Goal: Find specific page/section: Find specific page/section

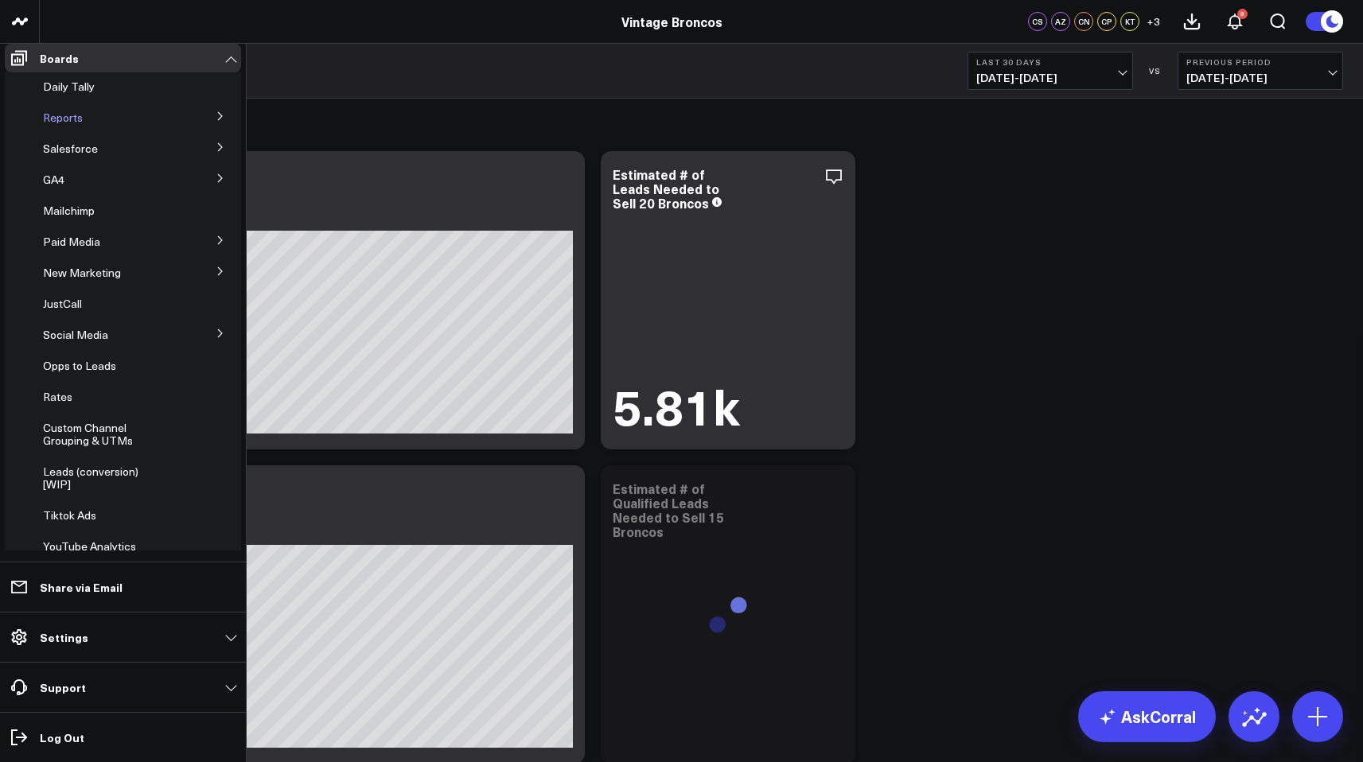
click at [159, 132] on div "Reports" at bounding box center [115, 117] width 157 height 29
click at [218, 127] on button at bounding box center [220, 115] width 41 height 24
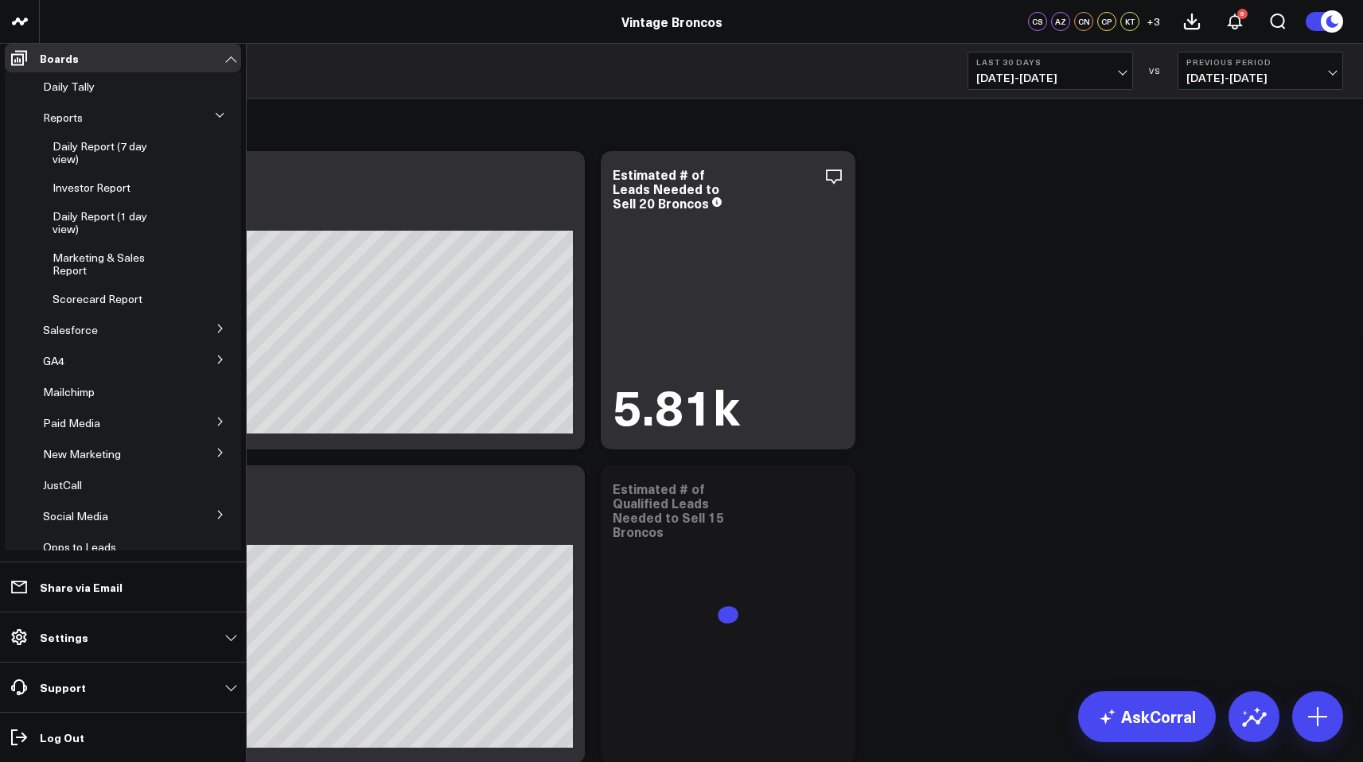
click at [218, 123] on button at bounding box center [220, 115] width 24 height 41
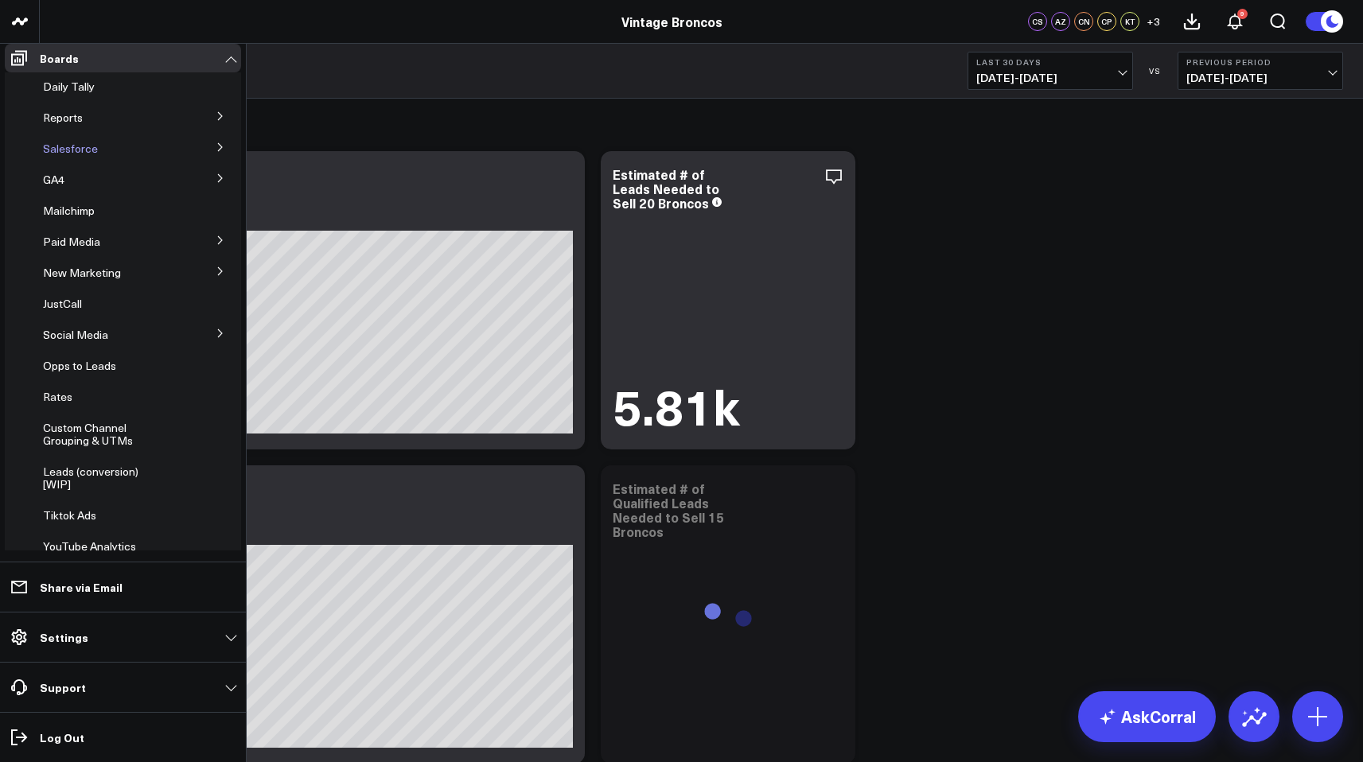
click at [81, 156] on span "Salesforce" at bounding box center [70, 148] width 55 height 15
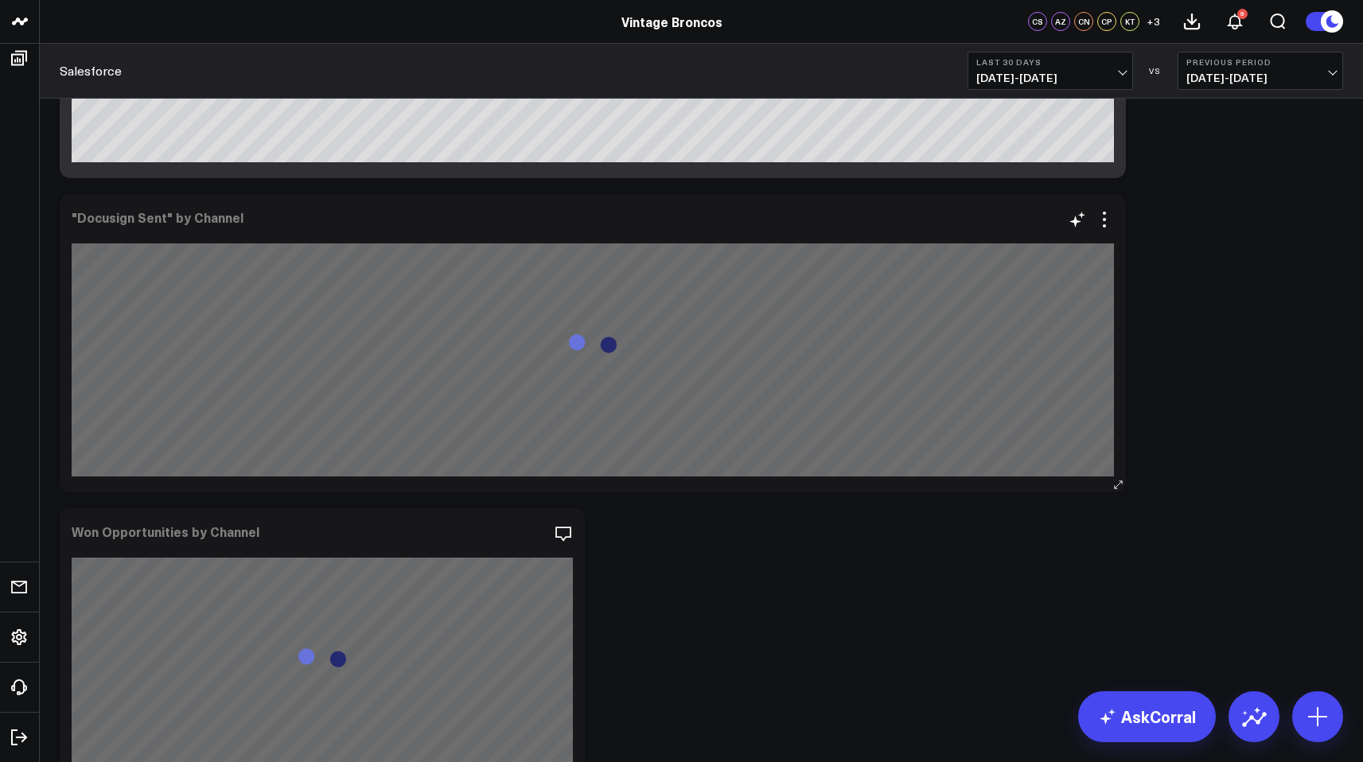
scroll to position [2180, 0]
